Goal: Check status: Check status

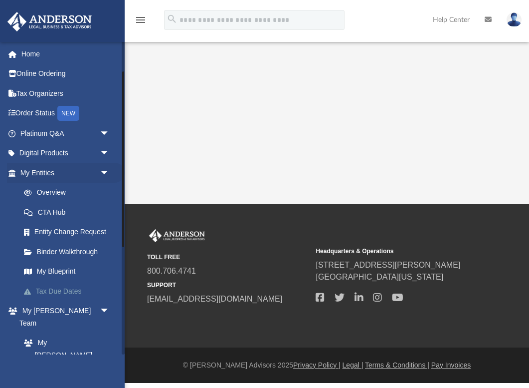
scroll to position [105, 0]
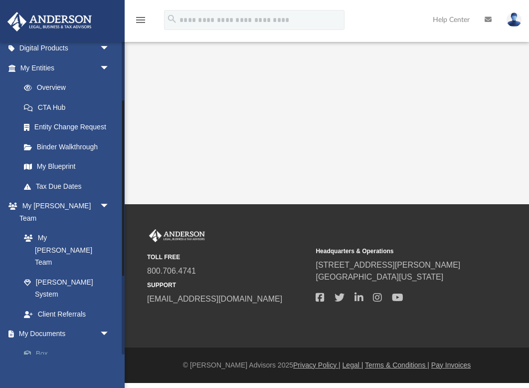
click at [36, 343] on link "Box" at bounding box center [69, 353] width 111 height 20
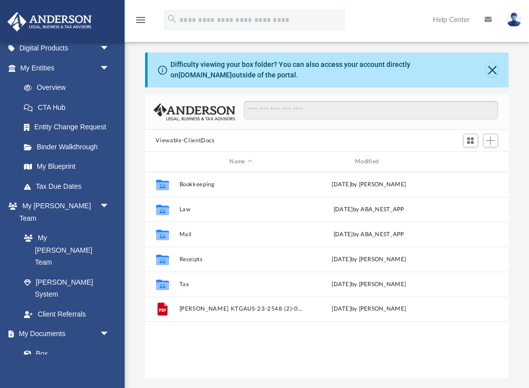
scroll to position [226, 364]
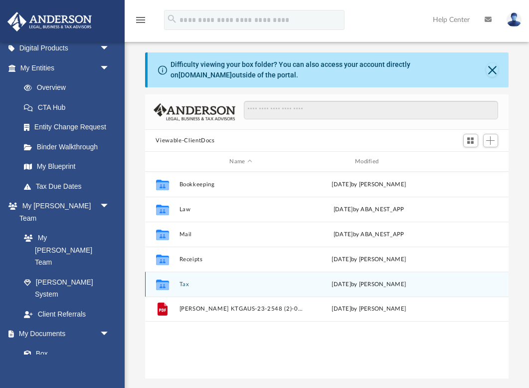
click at [183, 281] on button "Tax" at bounding box center [241, 284] width 124 height 6
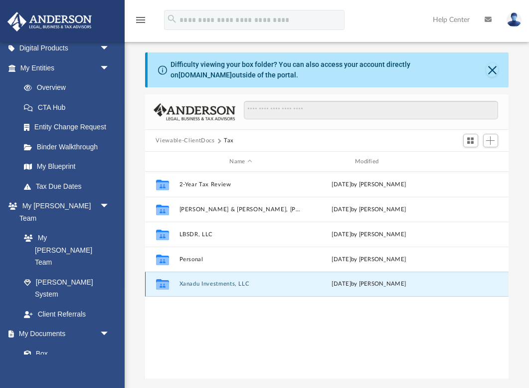
click at [191, 281] on button "Xanadu Investments, LLC" at bounding box center [241, 283] width 124 height 6
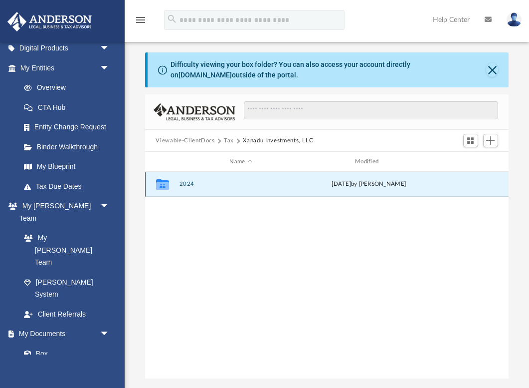
click at [183, 184] on button "2024" at bounding box center [241, 184] width 124 height 6
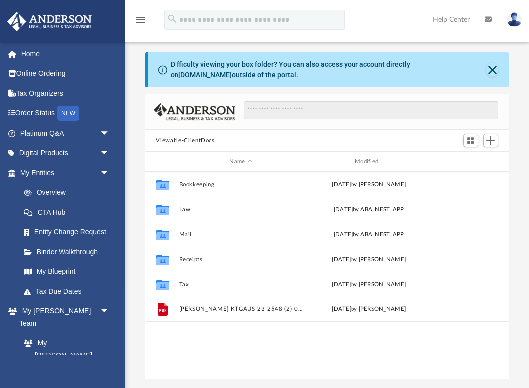
scroll to position [226, 364]
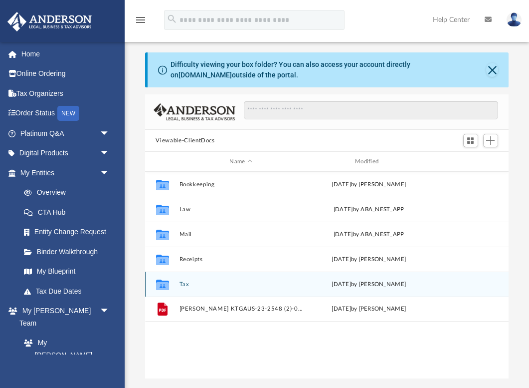
click at [183, 284] on button "Tax" at bounding box center [241, 284] width 124 height 6
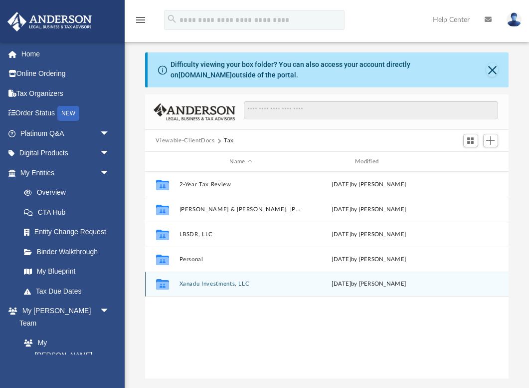
click at [187, 283] on button "Xanadu Investments, LLC" at bounding box center [241, 283] width 124 height 6
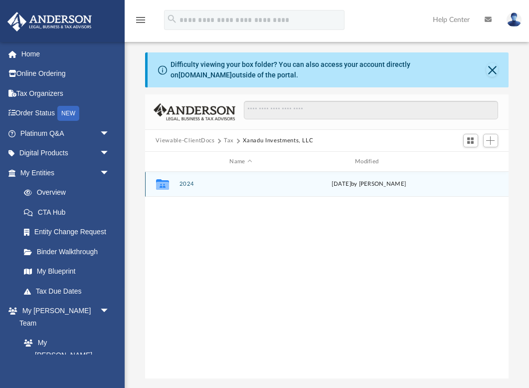
click at [190, 185] on button "2024" at bounding box center [241, 184] width 124 height 6
